Goal: Transaction & Acquisition: Obtain resource

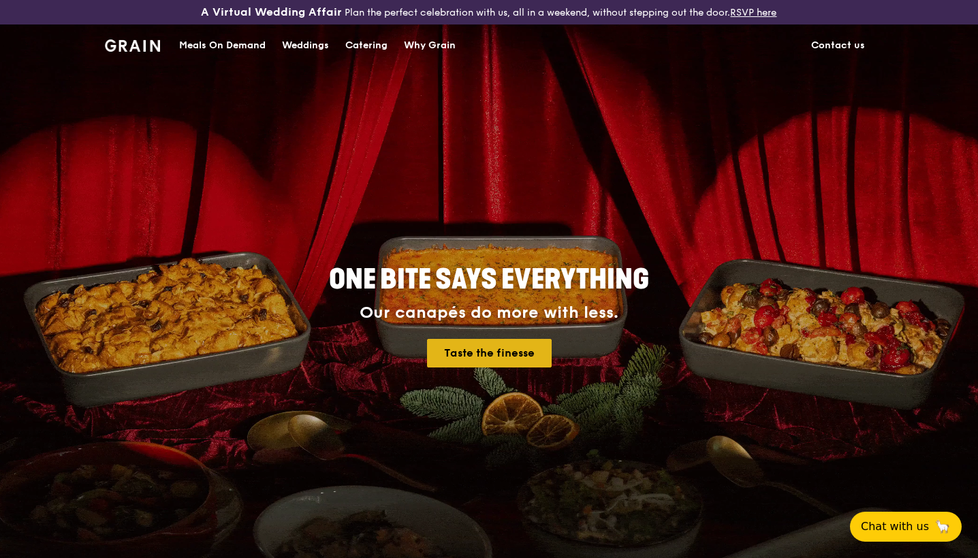
click at [479, 353] on link "Taste the finesse" at bounding box center [489, 353] width 125 height 29
click at [374, 44] on div "Catering" at bounding box center [366, 45] width 42 height 41
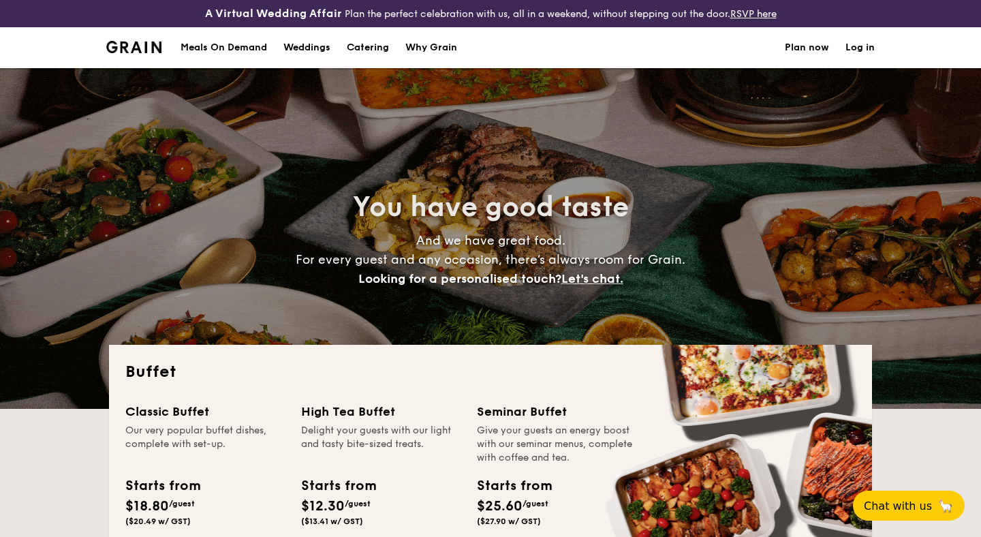
select select
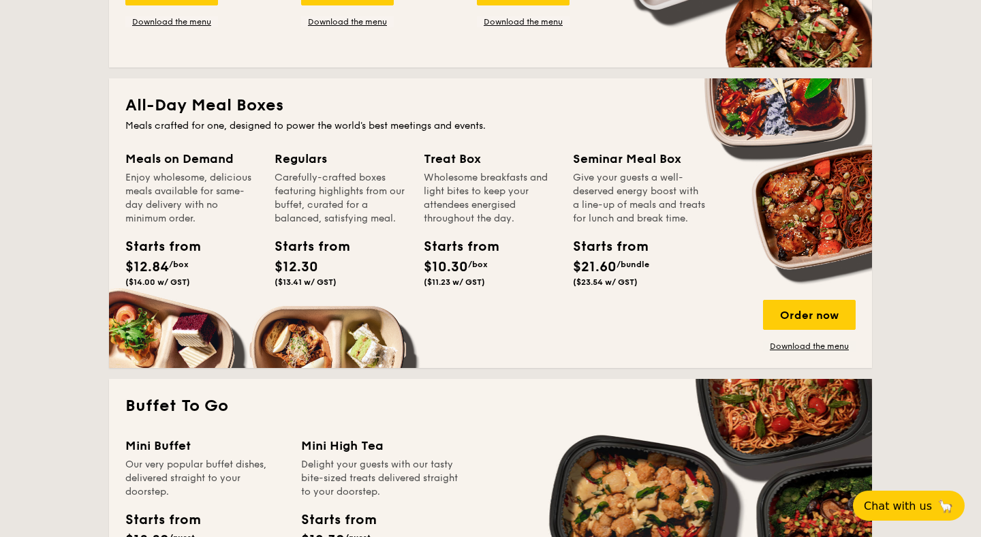
scroll to position [566, 0]
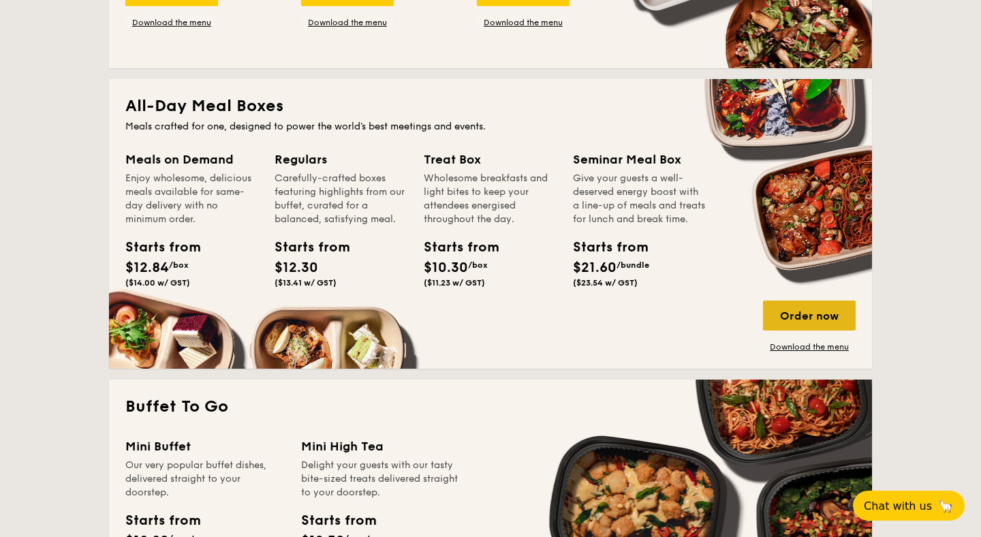
click at [815, 310] on div "Order now" at bounding box center [809, 315] width 93 height 30
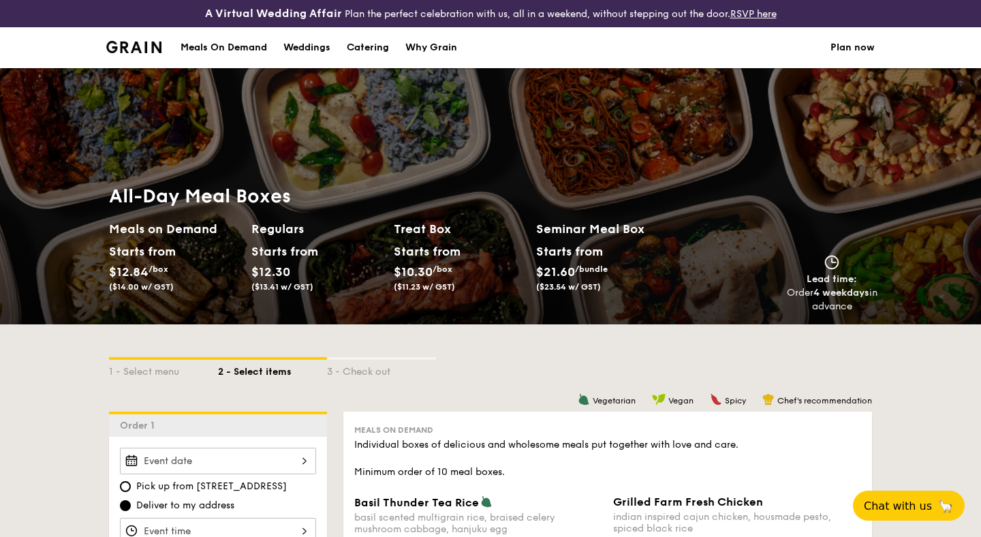
select select
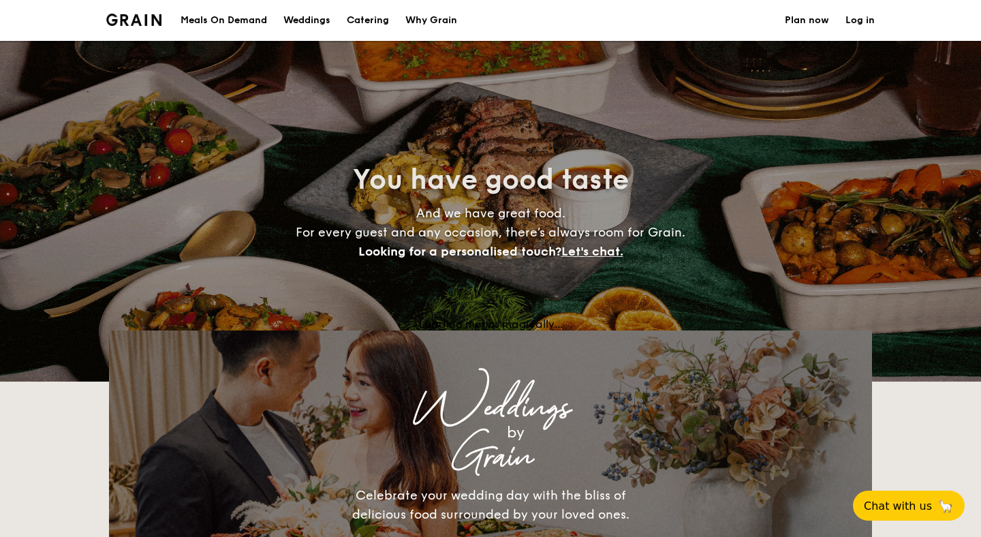
scroll to position [566, 0]
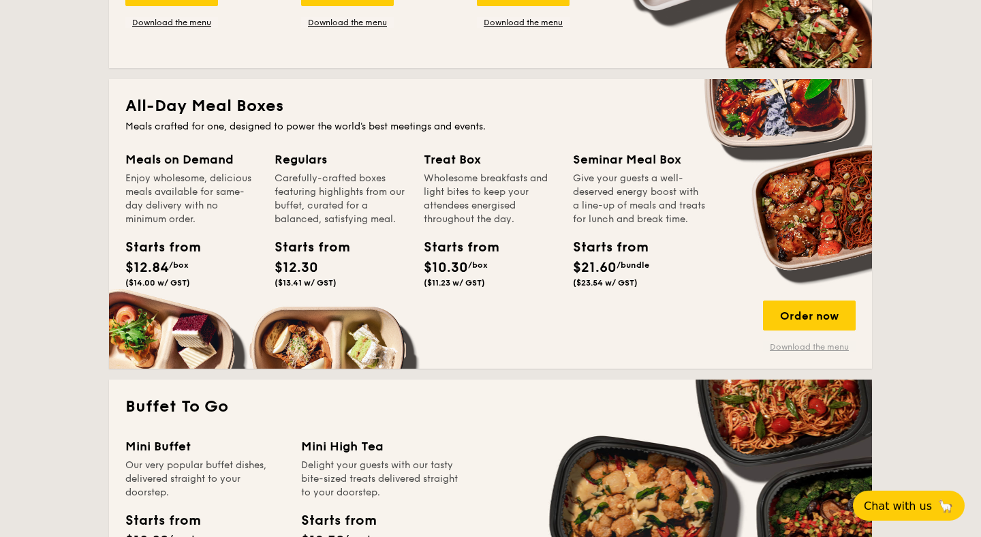
click at [825, 347] on link "Download the menu" at bounding box center [809, 346] width 93 height 11
